Goal: Information Seeking & Learning: Learn about a topic

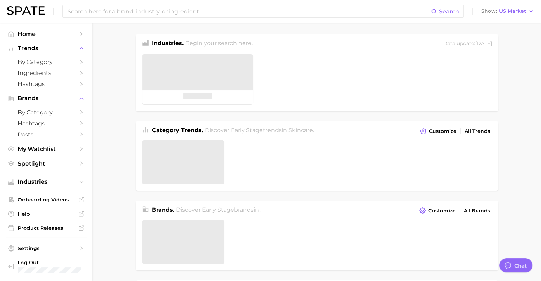
type textarea "x"
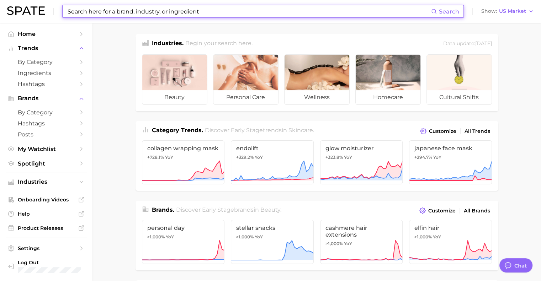
click at [132, 15] on input at bounding box center [249, 11] width 364 height 12
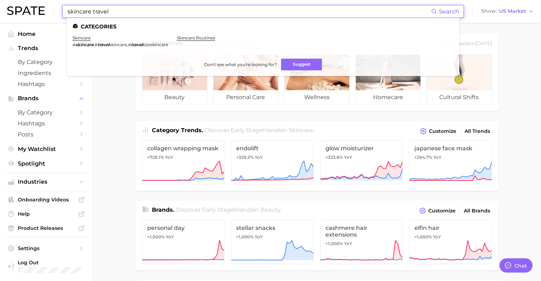
type input "skincare travel"
click at [78, 39] on link "skincare" at bounding box center [82, 37] width 18 height 5
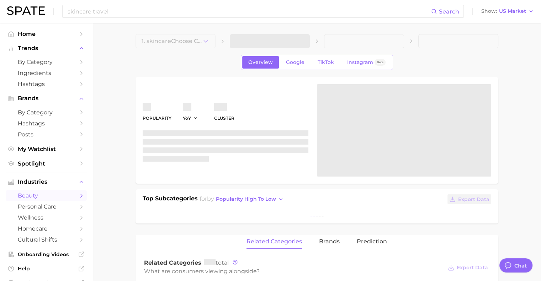
type textarea "x"
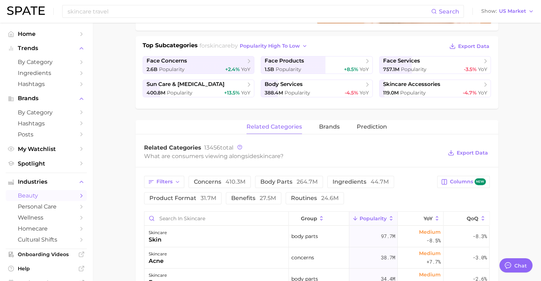
scroll to position [154, 0]
drag, startPoint x: 183, startPoint y: 135, endPoint x: 140, endPoint y: 191, distance: 71.2
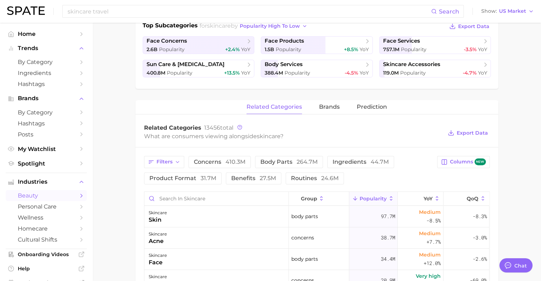
scroll to position [0, 0]
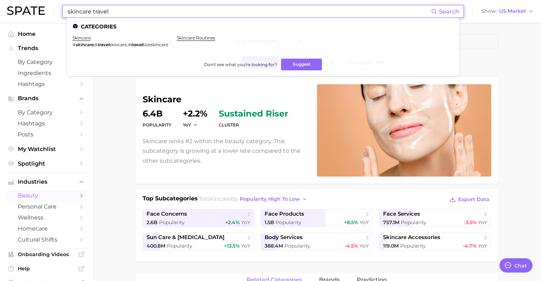
click at [90, 11] on input "skincare travel" at bounding box center [249, 11] width 364 height 12
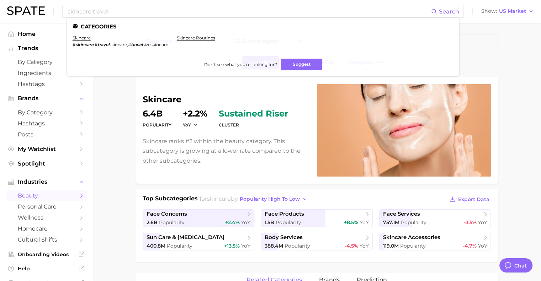
click at [107, 44] on em "travel" at bounding box center [103, 44] width 12 height 5
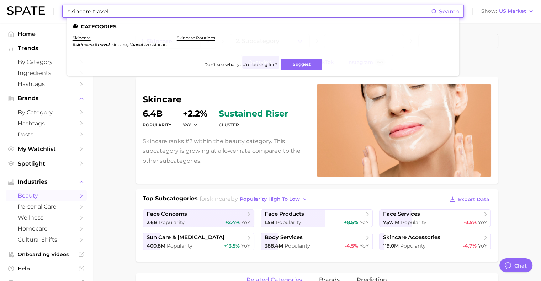
drag, startPoint x: 132, startPoint y: 13, endPoint x: 36, endPoint y: 6, distance: 96.3
click at [36, 6] on div "skincare travel Search Categories skincare # skincare , # travel skincare , # t…" at bounding box center [270, 11] width 527 height 23
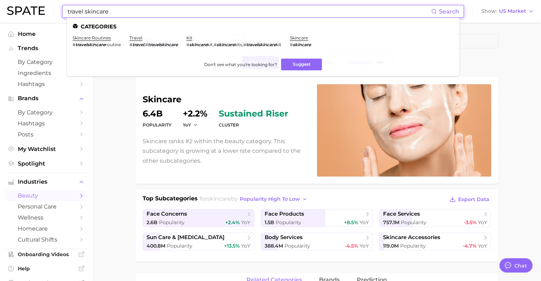
type input "travel skincare"
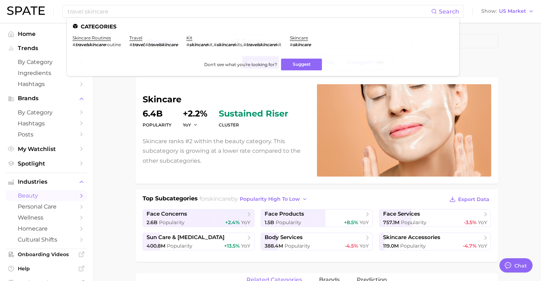
click at [99, 40] on link "skincare routines" at bounding box center [92, 37] width 38 height 5
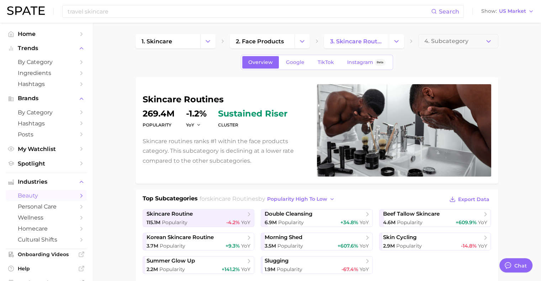
click at [393, 43] on icon "Change Category" at bounding box center [396, 41] width 7 height 7
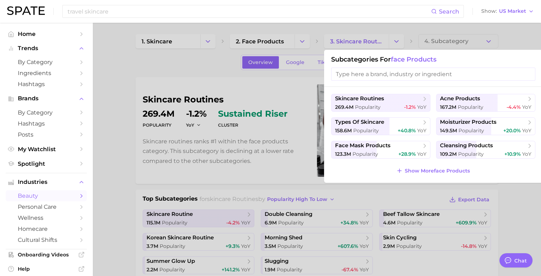
click at [398, 43] on div at bounding box center [270, 138] width 541 height 276
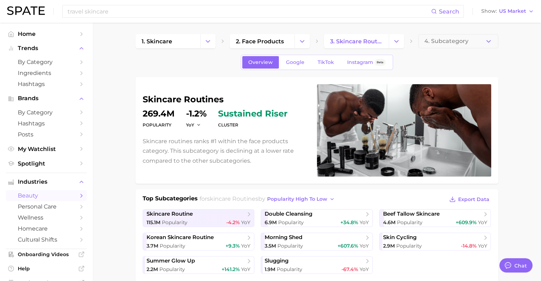
click at [492, 40] on button "4. Subcategory" at bounding box center [458, 41] width 80 height 14
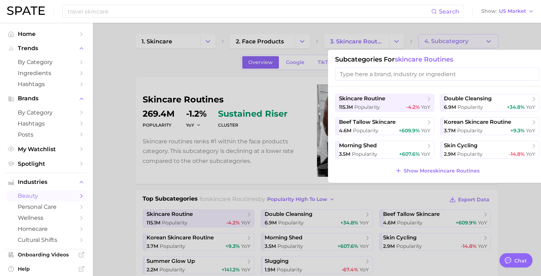
click at [195, 68] on div at bounding box center [270, 138] width 541 height 276
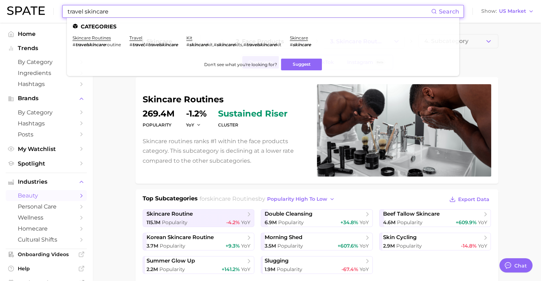
click at [131, 14] on input "travel skincare" at bounding box center [249, 11] width 364 height 12
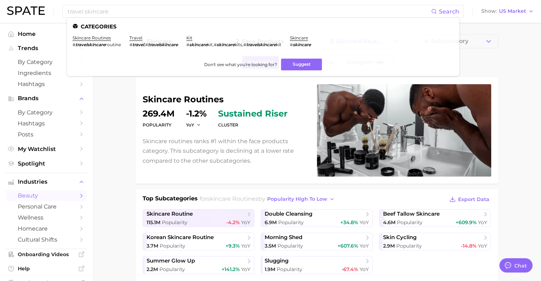
click at [137, 40] on link "travel" at bounding box center [135, 37] width 13 height 5
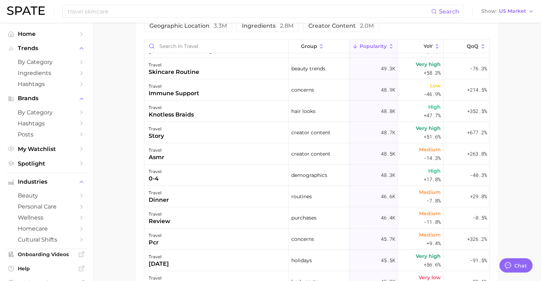
scroll to position [2754, 0]
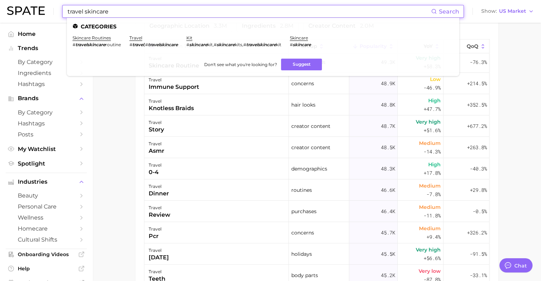
click at [144, 9] on input "travel skincare" at bounding box center [249, 11] width 364 height 12
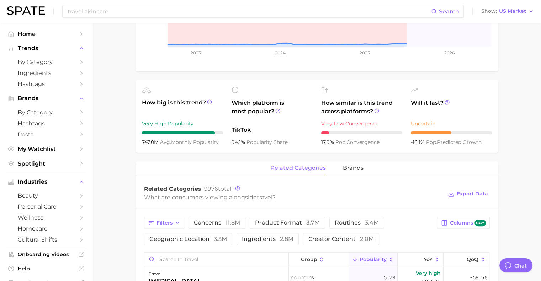
scroll to position [0, 0]
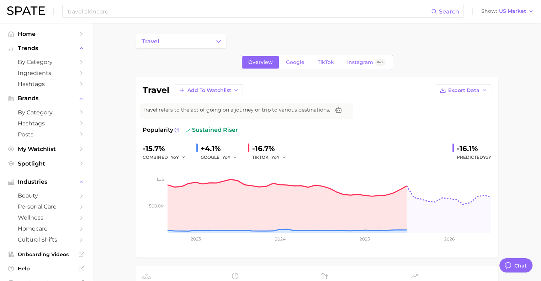
click at [234, 128] on span "sustained riser" at bounding box center [211, 130] width 53 height 9
